Goal: Task Accomplishment & Management: Manage account settings

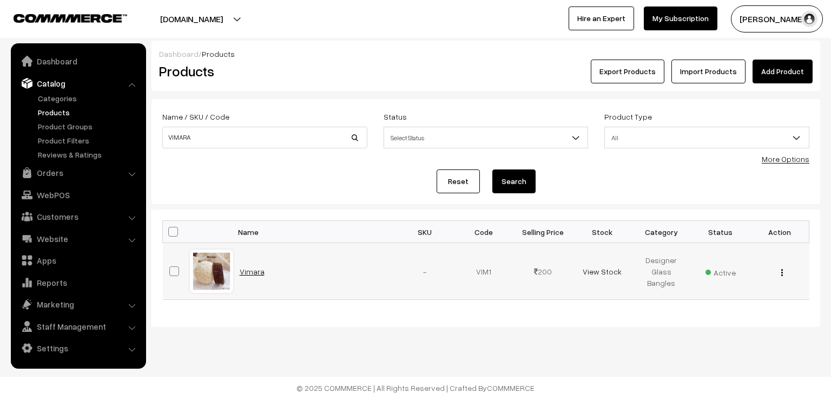
click at [248, 271] on link "Vimara" at bounding box center [252, 271] width 25 height 9
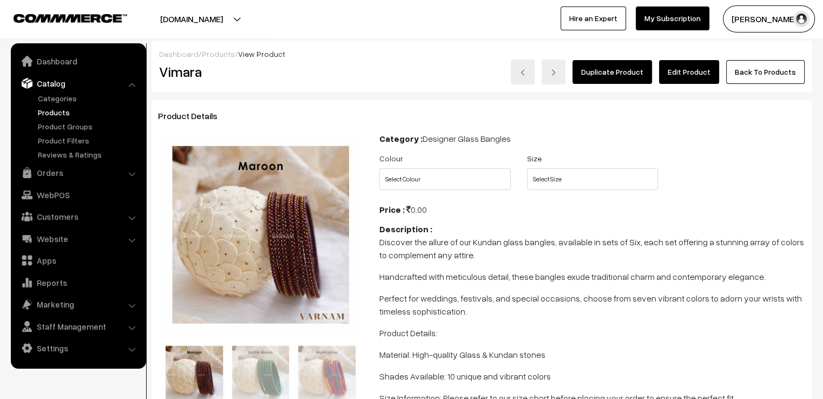
click at [680, 67] on link "Edit Product" at bounding box center [689, 72] width 60 height 24
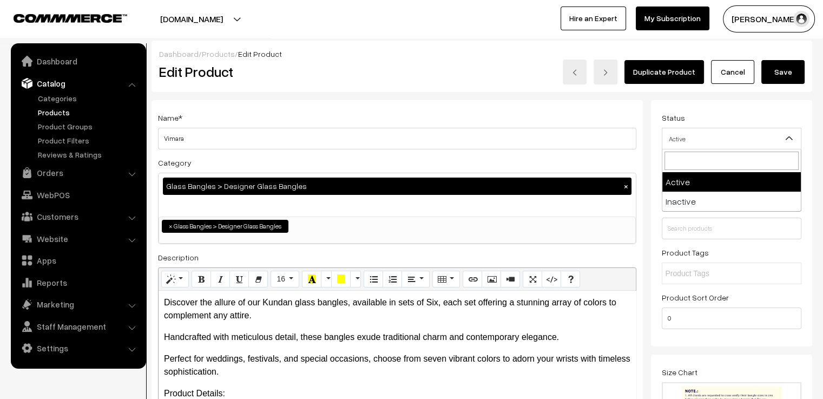
click at [710, 134] on span "Active" at bounding box center [731, 138] width 139 height 19
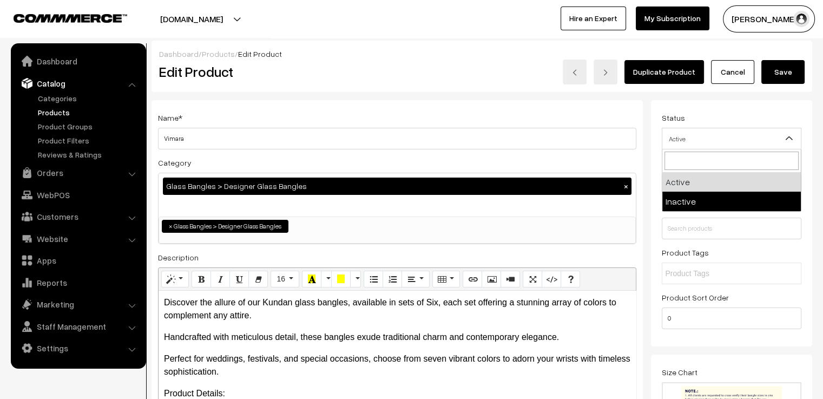
select select "2"
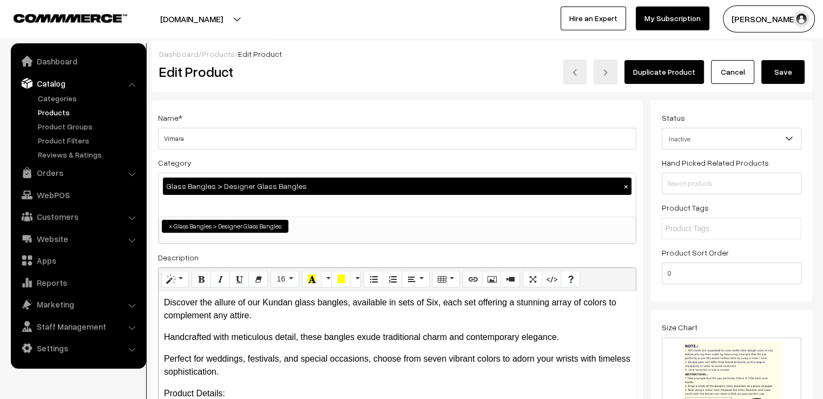
click at [783, 71] on button "Save" at bounding box center [782, 72] width 43 height 24
